Goal: Task Accomplishment & Management: Manage account settings

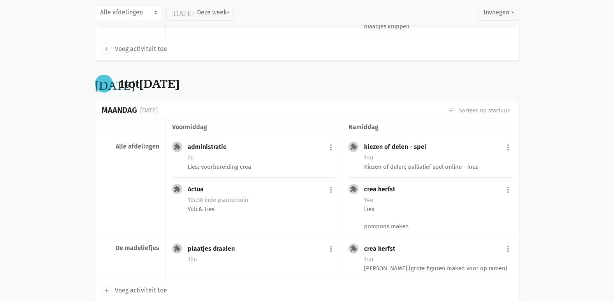
scroll to position [311, 0]
click at [411, 255] on div "14u" at bounding box center [438, 259] width 148 height 10
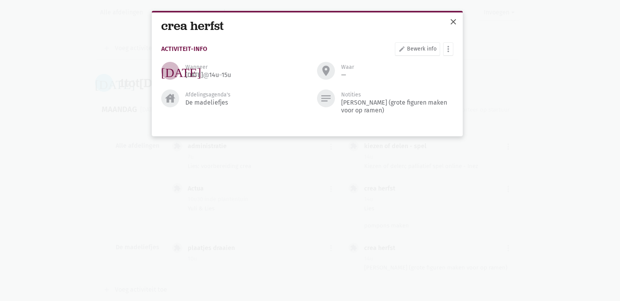
click at [453, 20] on span "close" at bounding box center [452, 21] width 9 height 9
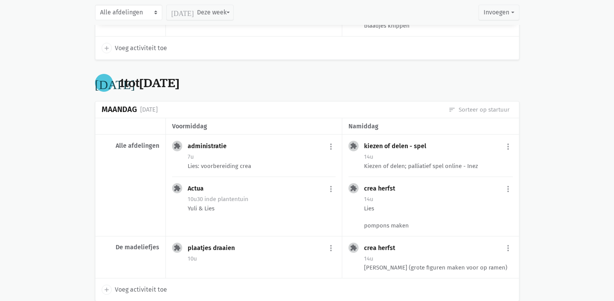
click at [434, 148] on div "kiezen of delen - spel more_vert edit Bewerk [PERSON_NAME] fiche [DATE] Plan op…" at bounding box center [438, 147] width 148 height 12
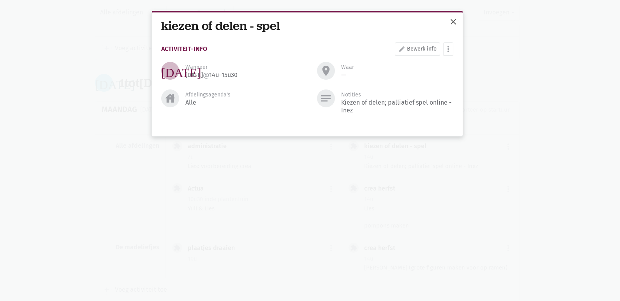
click at [453, 22] on span "close" at bounding box center [452, 21] width 9 height 9
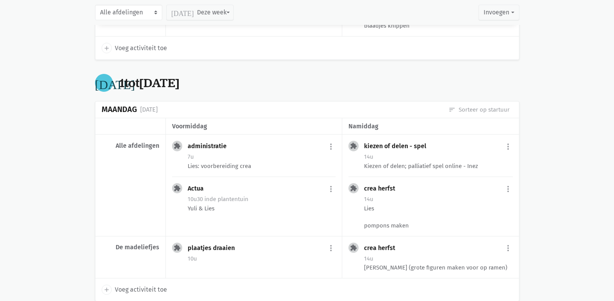
click at [424, 193] on div "crea herfst more_vert edit Bewerk [PERSON_NAME] fiche [DATE] Plan opnieuw in co…" at bounding box center [438, 189] width 148 height 12
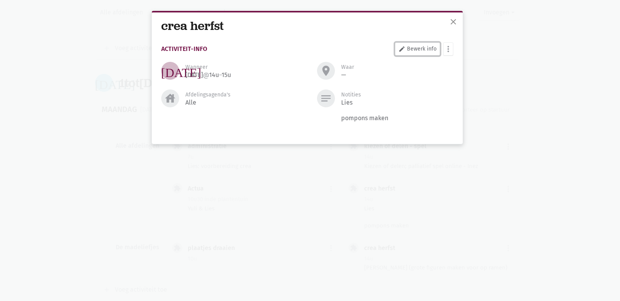
click at [409, 51] on link "edit Bewerk info" at bounding box center [417, 48] width 45 height 13
select select "14:00"
select select "15:00"
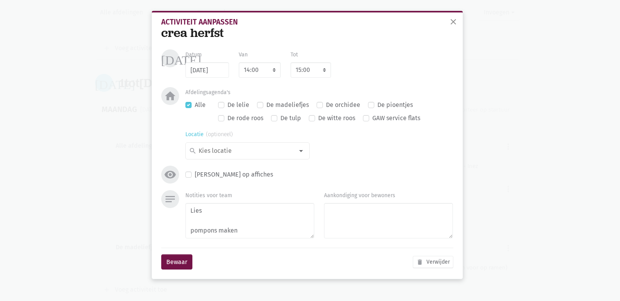
click at [302, 152] on div at bounding box center [301, 151] width 16 height 16
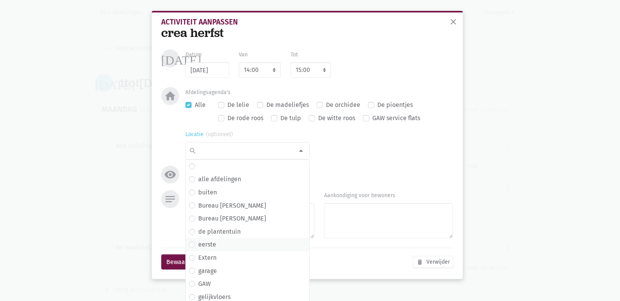
click at [214, 241] on span "eerste" at bounding box center [247, 245] width 117 height 10
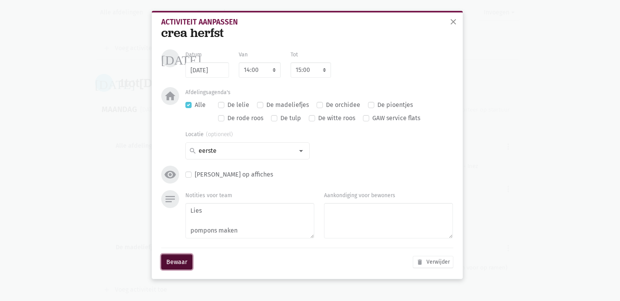
click at [181, 259] on button "Bewaar" at bounding box center [176, 263] width 31 height 16
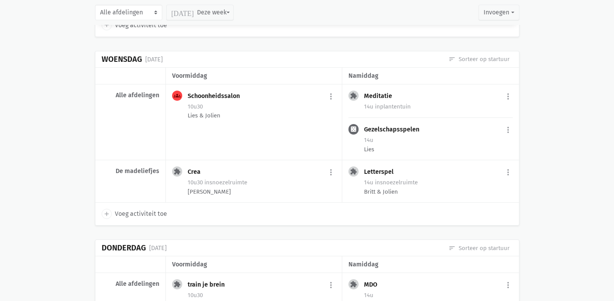
scroll to position [817, 0]
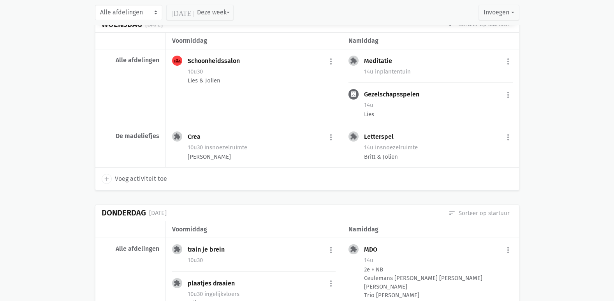
click at [493, 93] on div "Gezelschapsspelen more_vert edit Bewerk [PERSON_NAME] fiche [DATE] Plan opnieuw…" at bounding box center [438, 95] width 148 height 12
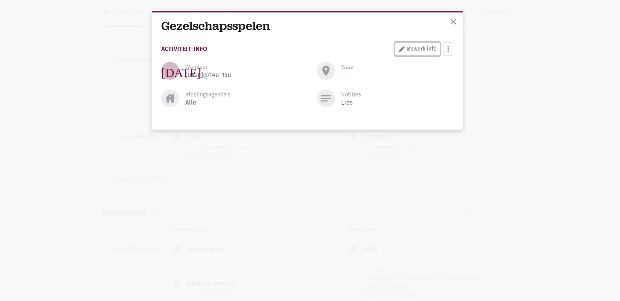
click at [430, 47] on link "edit Bewerk info" at bounding box center [417, 48] width 45 height 13
select select "14:00"
select select "15:00"
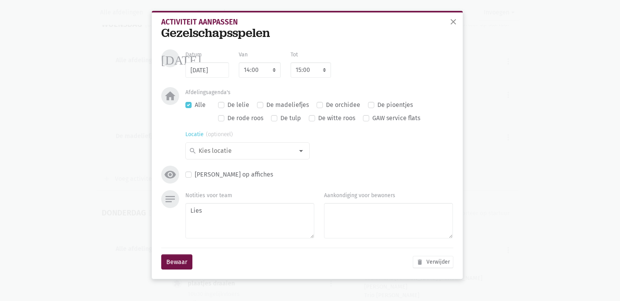
click at [299, 153] on div at bounding box center [301, 151] width 16 height 16
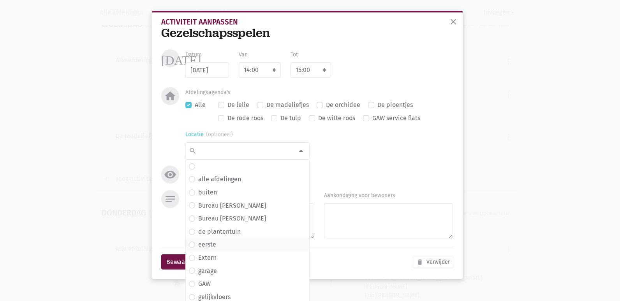
drag, startPoint x: 208, startPoint y: 246, endPoint x: 202, endPoint y: 251, distance: 8.3
click at [208, 246] on label "eerste" at bounding box center [207, 245] width 18 height 10
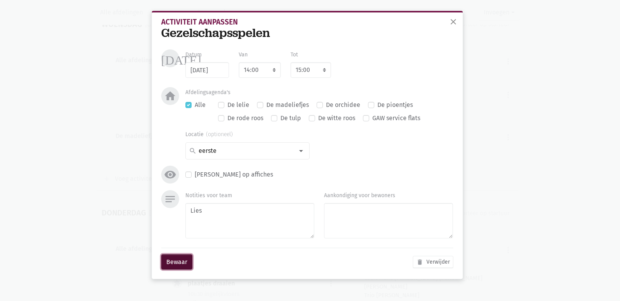
click at [184, 262] on button "Bewaar" at bounding box center [176, 263] width 31 height 16
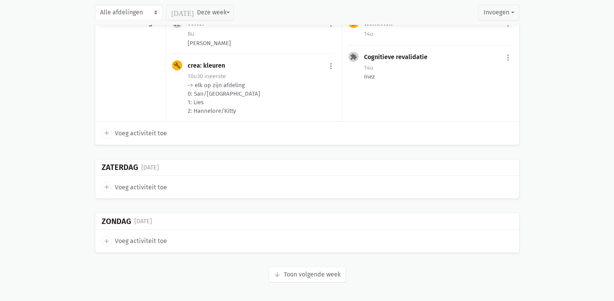
scroll to position [1293, 0]
